Goal: Task Accomplishment & Management: Manage account settings

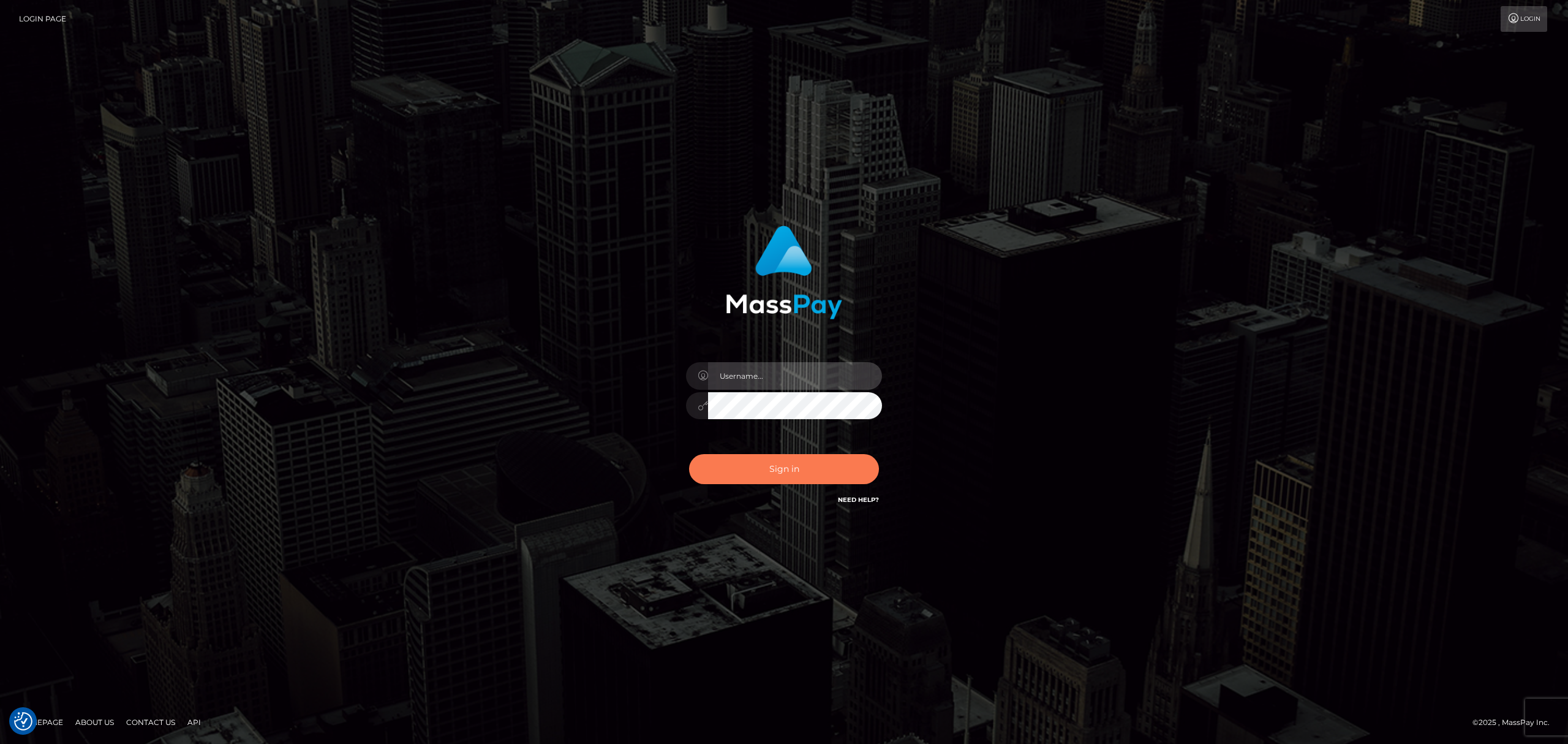
type input "Allen.megabonanza"
drag, startPoint x: 838, startPoint y: 469, endPoint x: 1219, endPoint y: 354, distance: 398.0
click at [838, 469] on button "Sign in" at bounding box center [784, 469] width 190 height 30
drag, startPoint x: 1219, startPoint y: 354, endPoint x: 1210, endPoint y: 351, distance: 9.5
click at [1213, 354] on div "Allen.megabonanza" at bounding box center [784, 372] width 1568 height 496
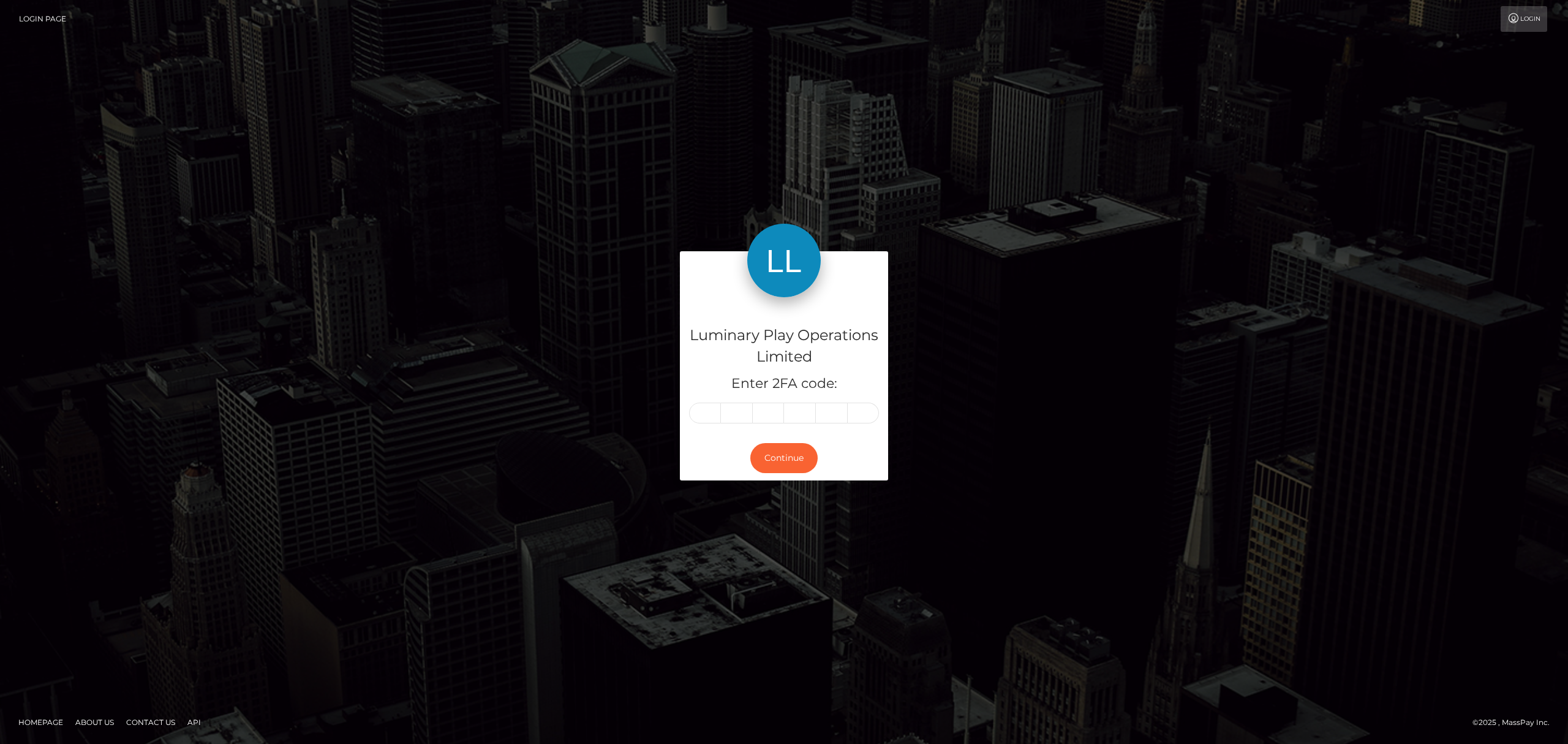
click at [705, 423] on input "text" at bounding box center [705, 412] width 32 height 21
drag, startPoint x: 705, startPoint y: 423, endPoint x: 702, endPoint y: 417, distance: 6.7
click at [704, 423] on input "text" at bounding box center [705, 412] width 32 height 21
type input "7"
type input "8"
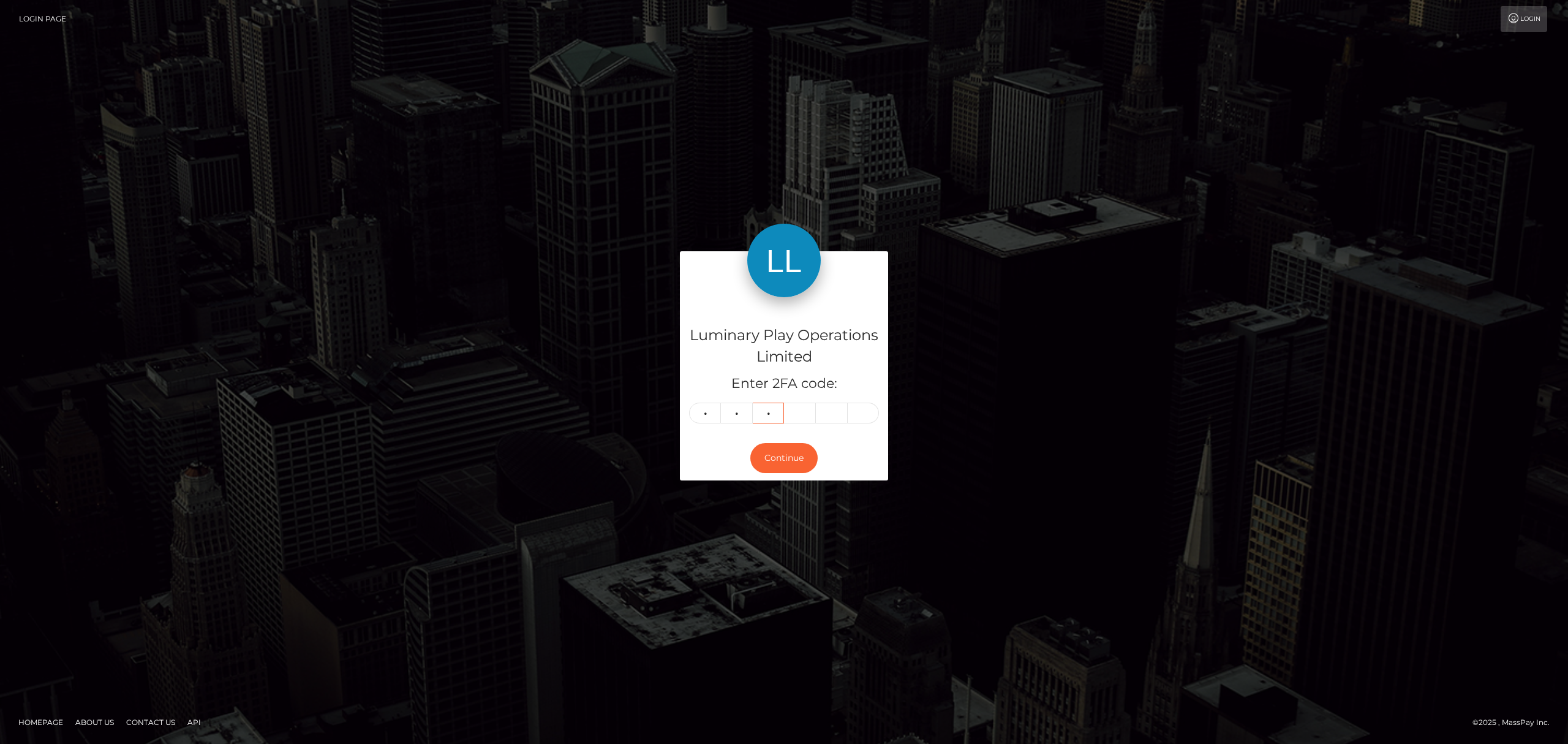
type input "2"
type input "3"
type input "9"
type input "3"
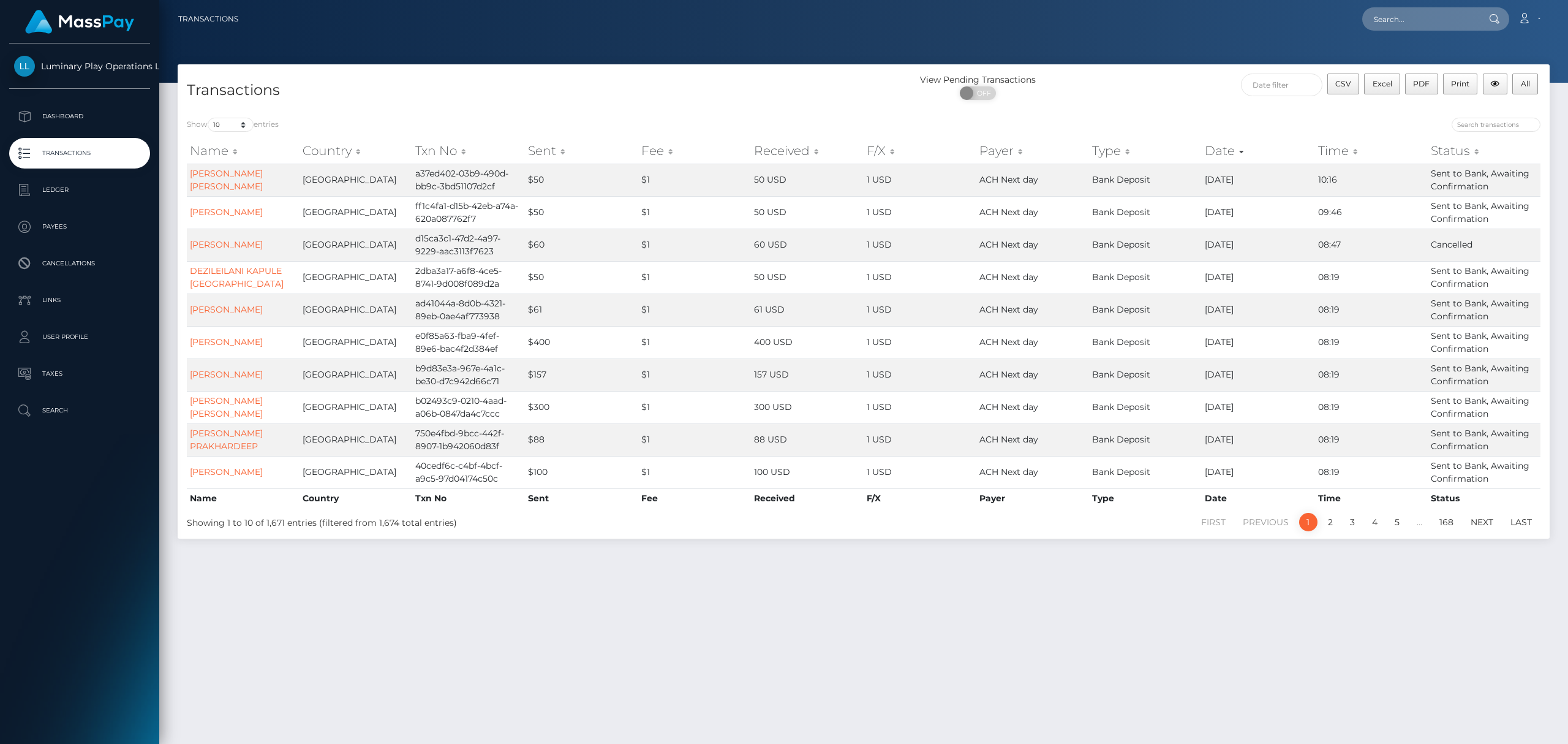
drag, startPoint x: 204, startPoint y: 122, endPoint x: 211, endPoint y: 123, distance: 7.1
click at [204, 122] on label "Show 10 25 50 100 250 500 1,000 3,500 entries" at bounding box center [233, 124] width 92 height 14
click at [231, 121] on select "10 25 50 100 250 500 1,000 3,500" at bounding box center [230, 124] width 46 height 14
select select "3500"
click at [209, 117] on select "10 25 50 100 250 500 1,000 3,500" at bounding box center [230, 124] width 46 height 14
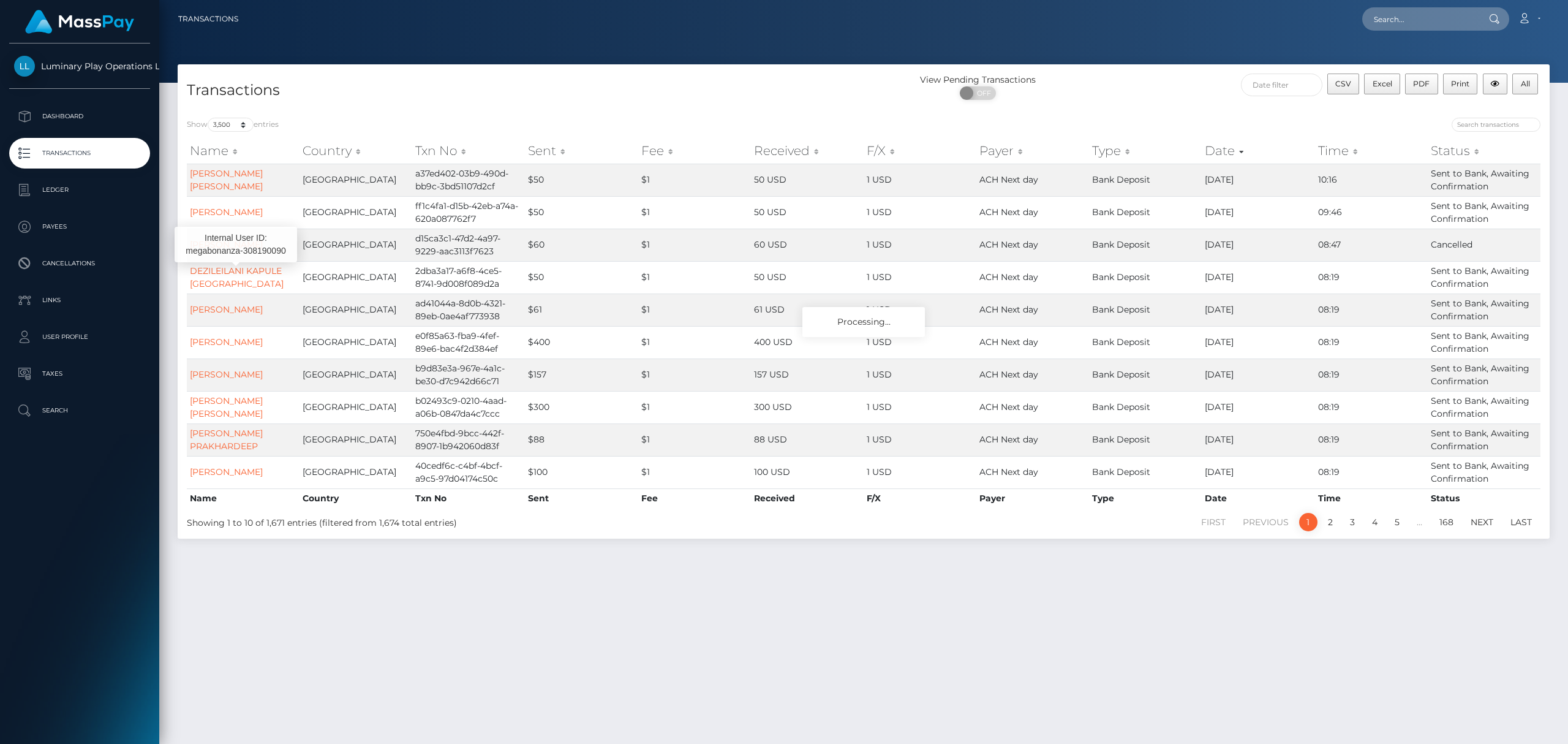
click at [550, 69] on div "Transactions View Pending Transactions ON OFF CSV Excel PDF Print All" at bounding box center [864, 86] width 1372 height 44
drag, startPoint x: 1211, startPoint y: 61, endPoint x: 1202, endPoint y: 60, distance: 9.1
click at [1204, 59] on div at bounding box center [864, 41] width 1409 height 83
click at [1175, 54] on div at bounding box center [864, 41] width 1409 height 83
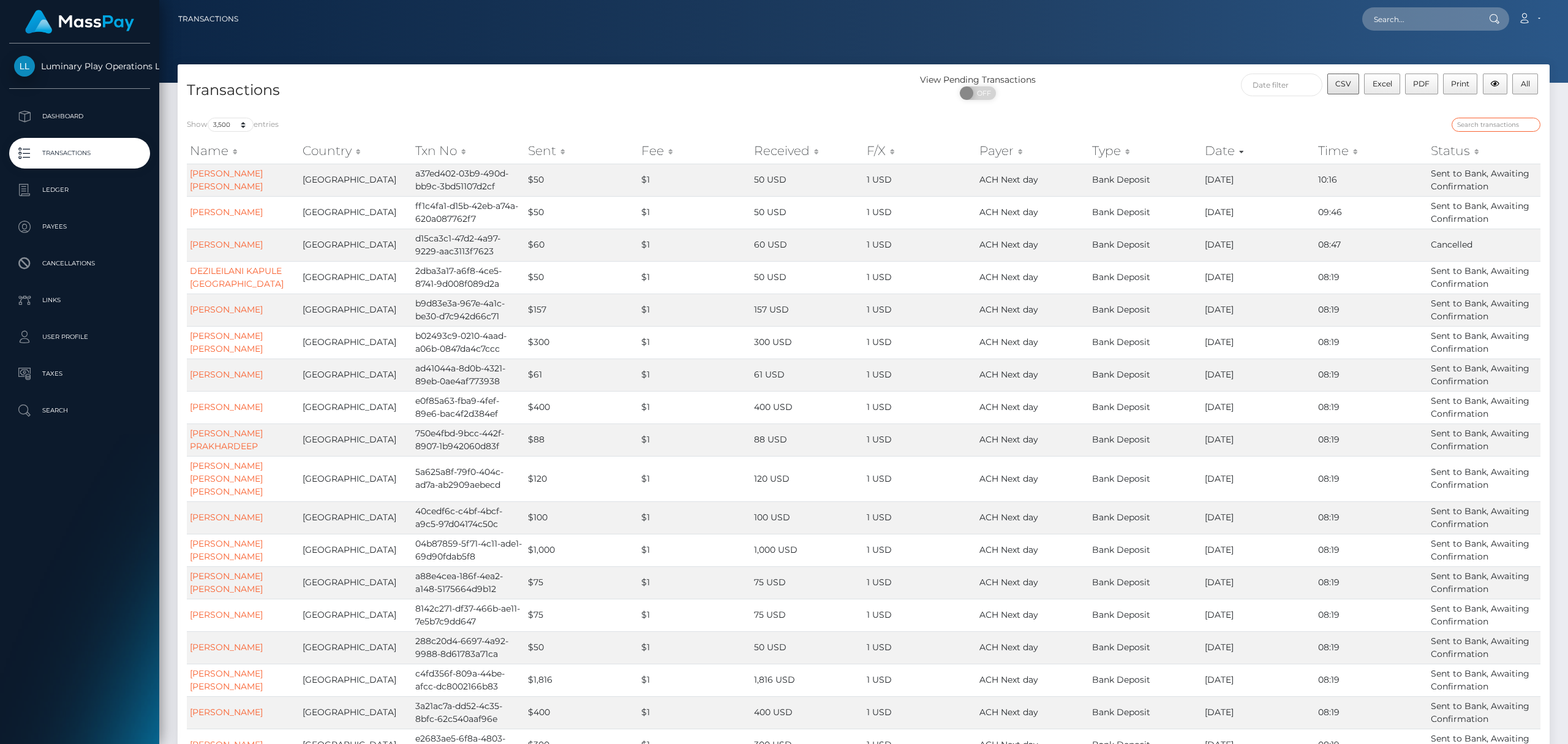
drag, startPoint x: 1515, startPoint y: 125, endPoint x: 1346, endPoint y: 87, distance: 173.2
click at [1515, 125] on input "search" at bounding box center [1496, 124] width 89 height 14
click at [1333, 123] on div at bounding box center [1206, 126] width 668 height 17
click at [1525, 89] on button "All" at bounding box center [1525, 84] width 26 height 21
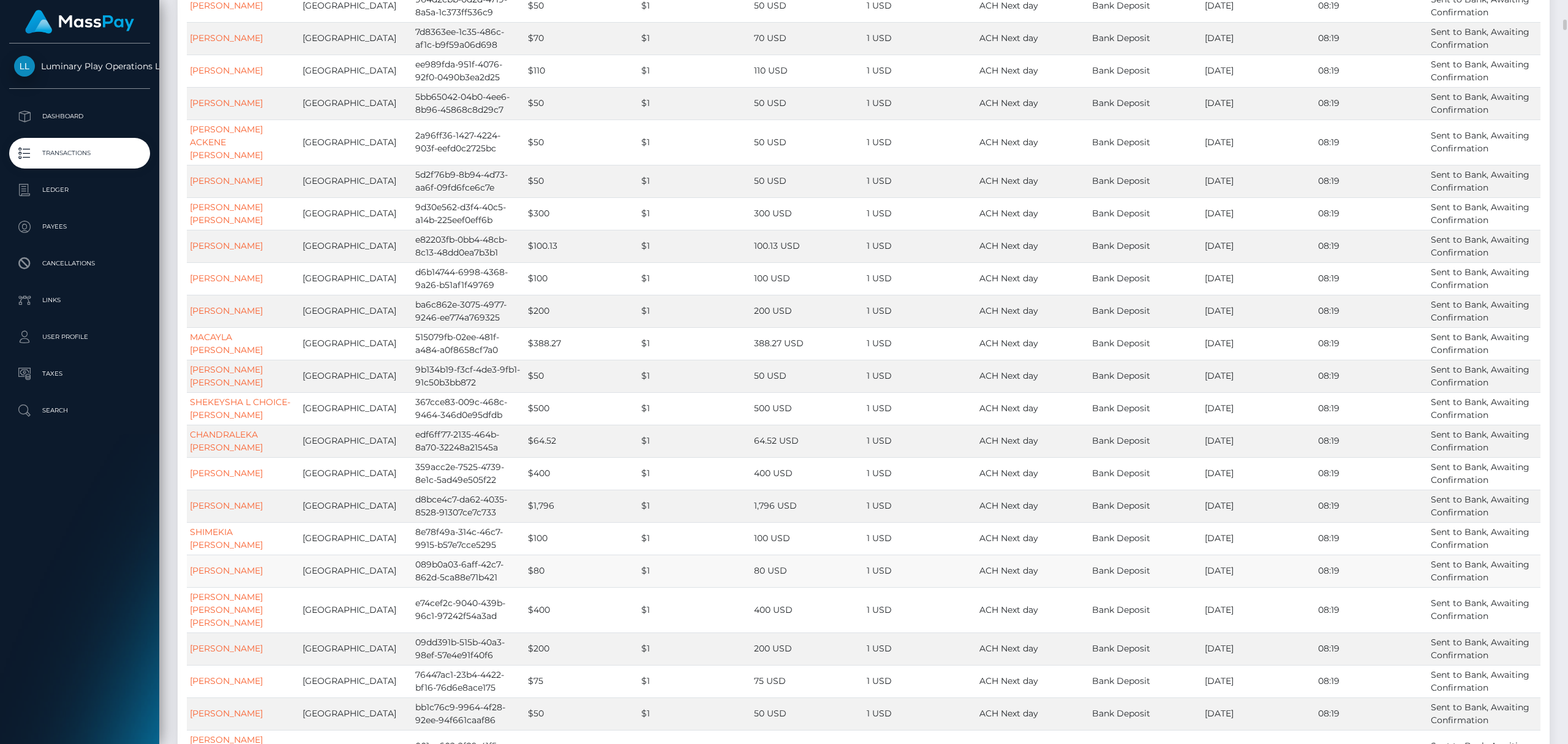
scroll to position [1878, 0]
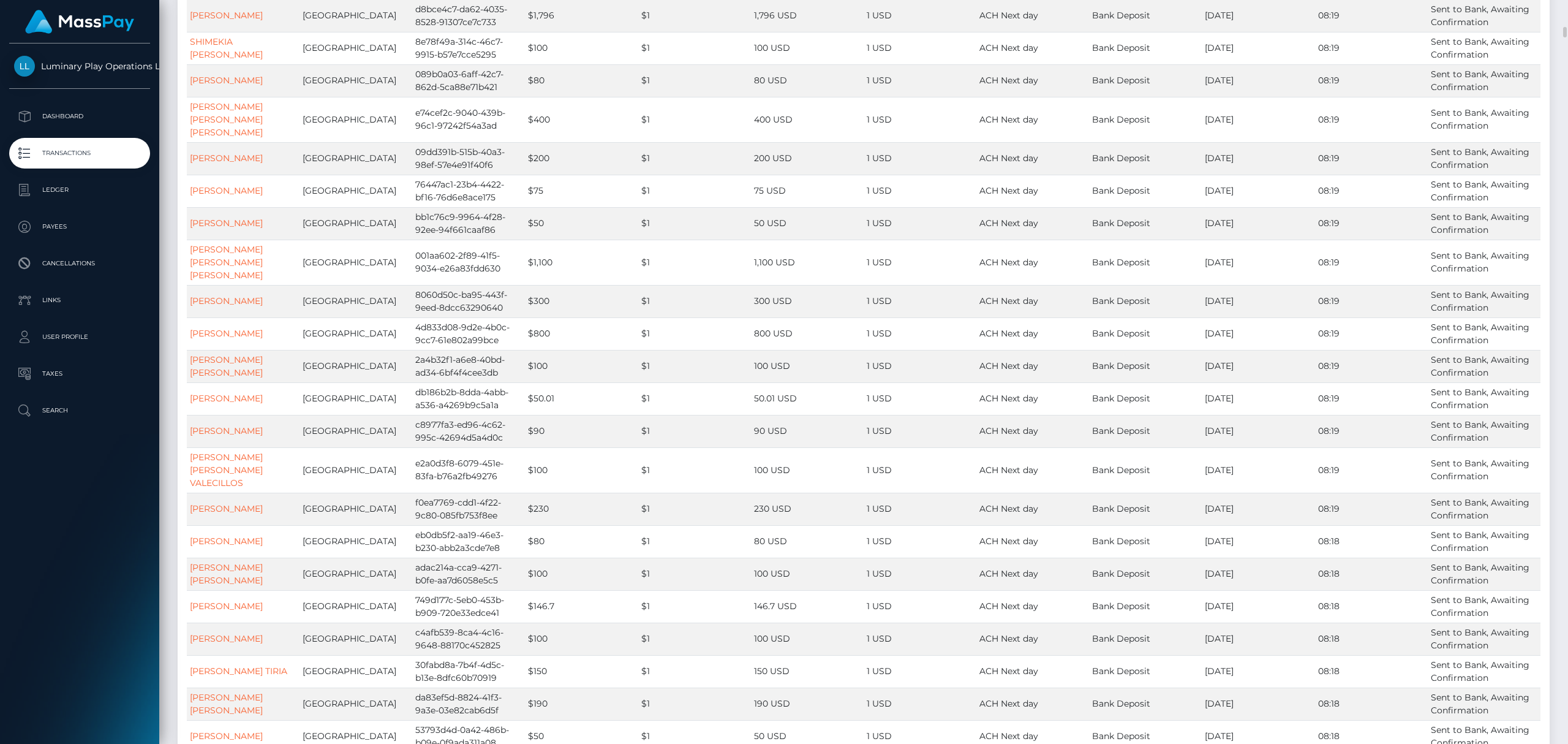
click at [89, 121] on p "Dashboard" at bounding box center [80, 116] width 131 height 18
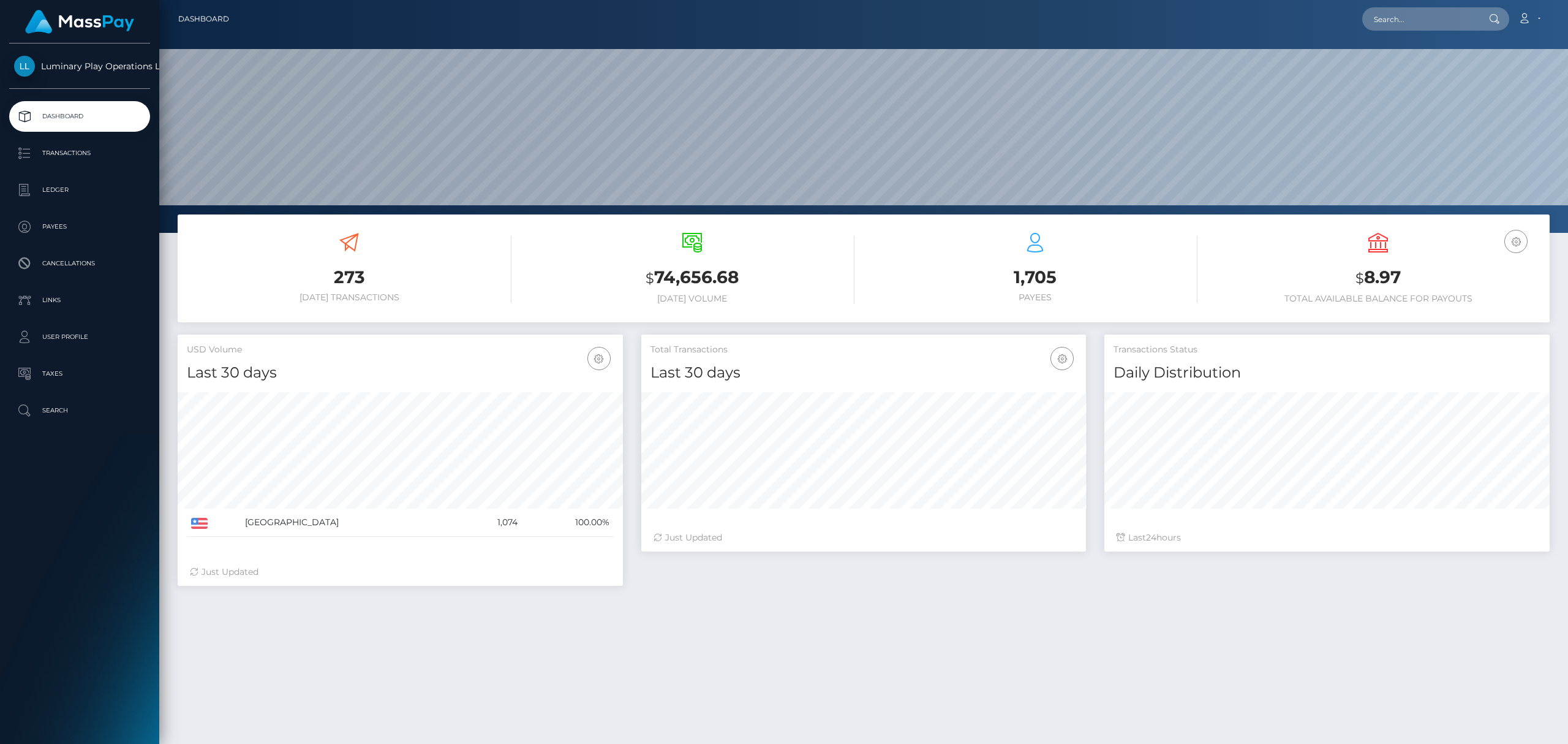
scroll to position [215, 445]
drag, startPoint x: 1412, startPoint y: 283, endPoint x: 1346, endPoint y: 282, distance: 66.0
click at [1346, 282] on h3 "$ 8.97" at bounding box center [1379, 278] width 325 height 25
copy h3 "$ 8.97"
